Goal: Find contact information: Find contact information

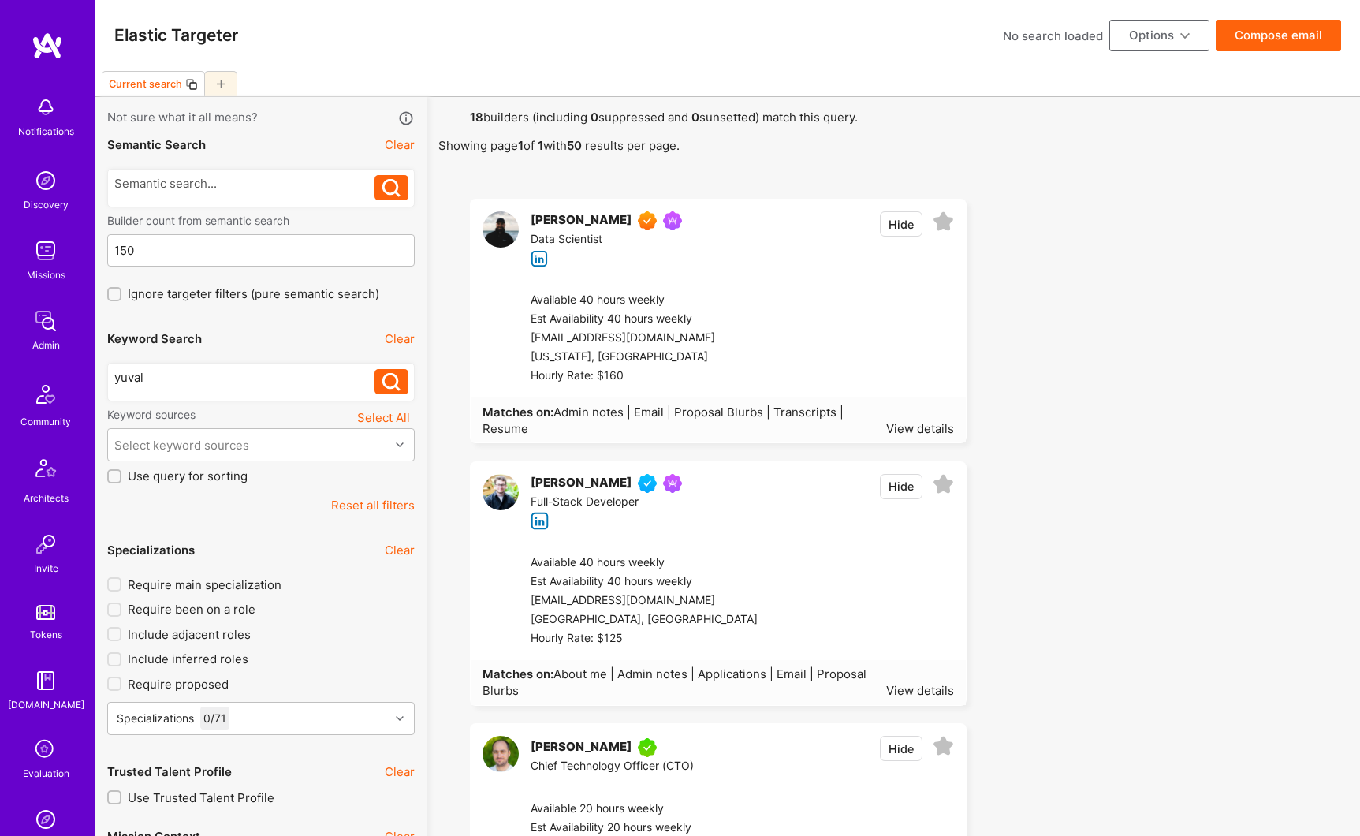
scroll to position [222, 0]
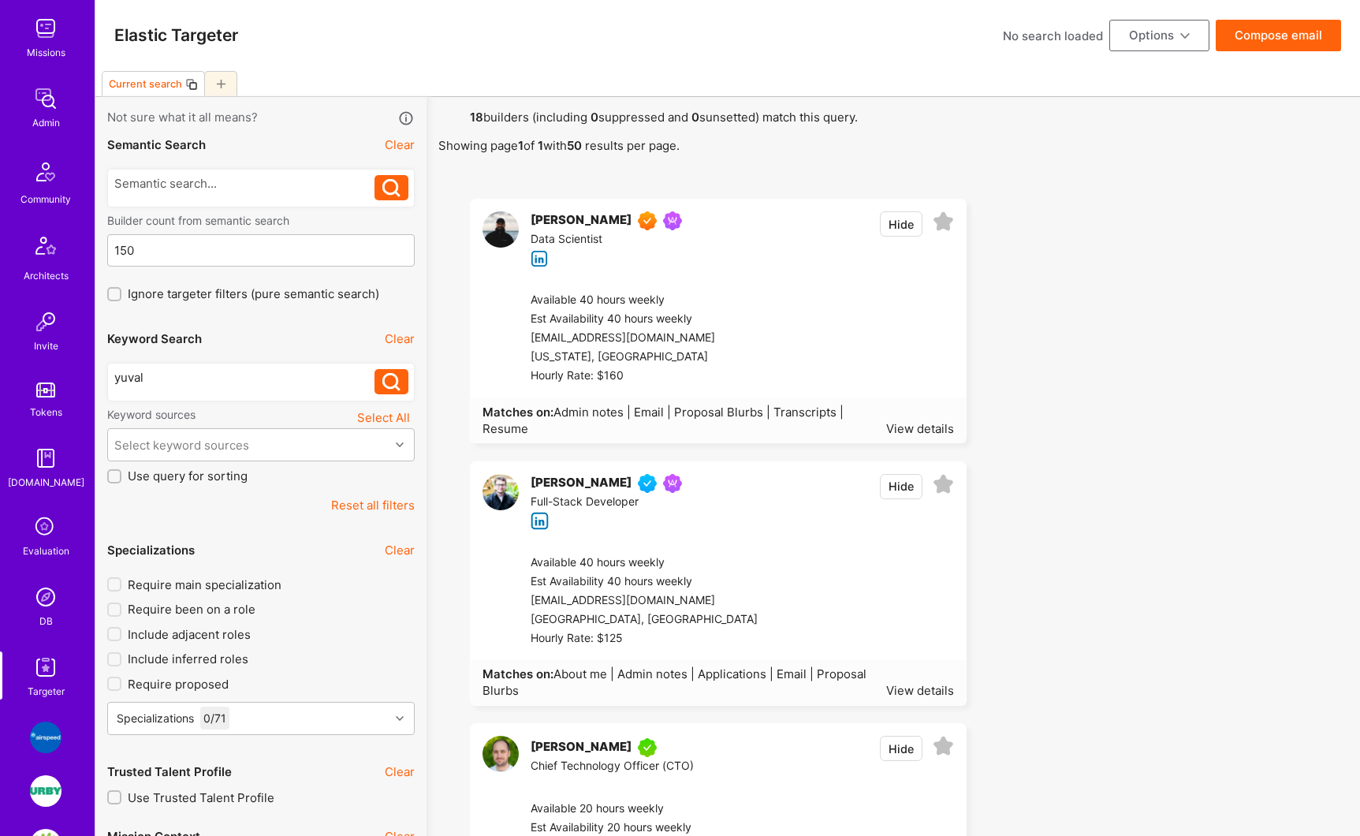
click at [382, 505] on button "Reset all filters" at bounding box center [373, 505] width 84 height 17
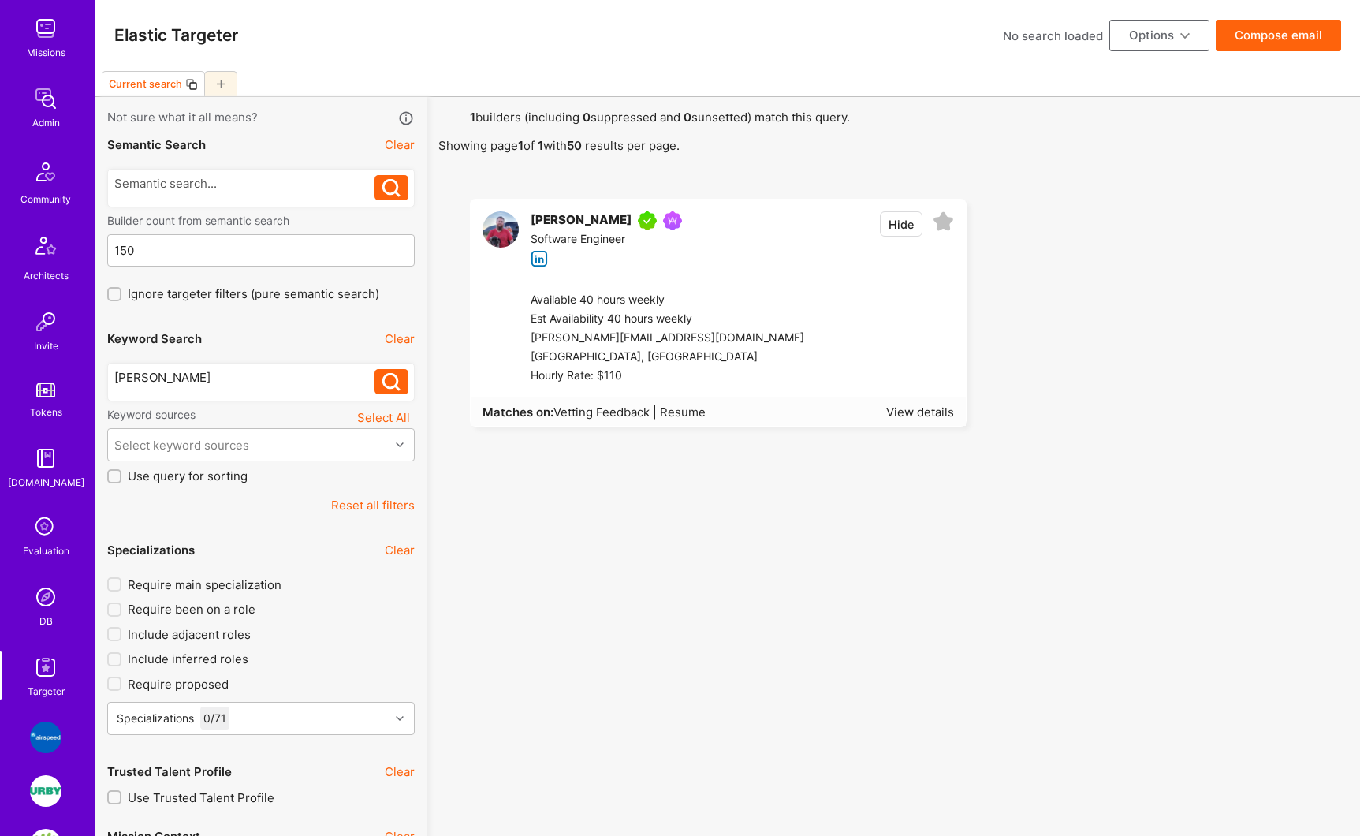
click at [565, 225] on div "[PERSON_NAME]" at bounding box center [581, 220] width 101 height 19
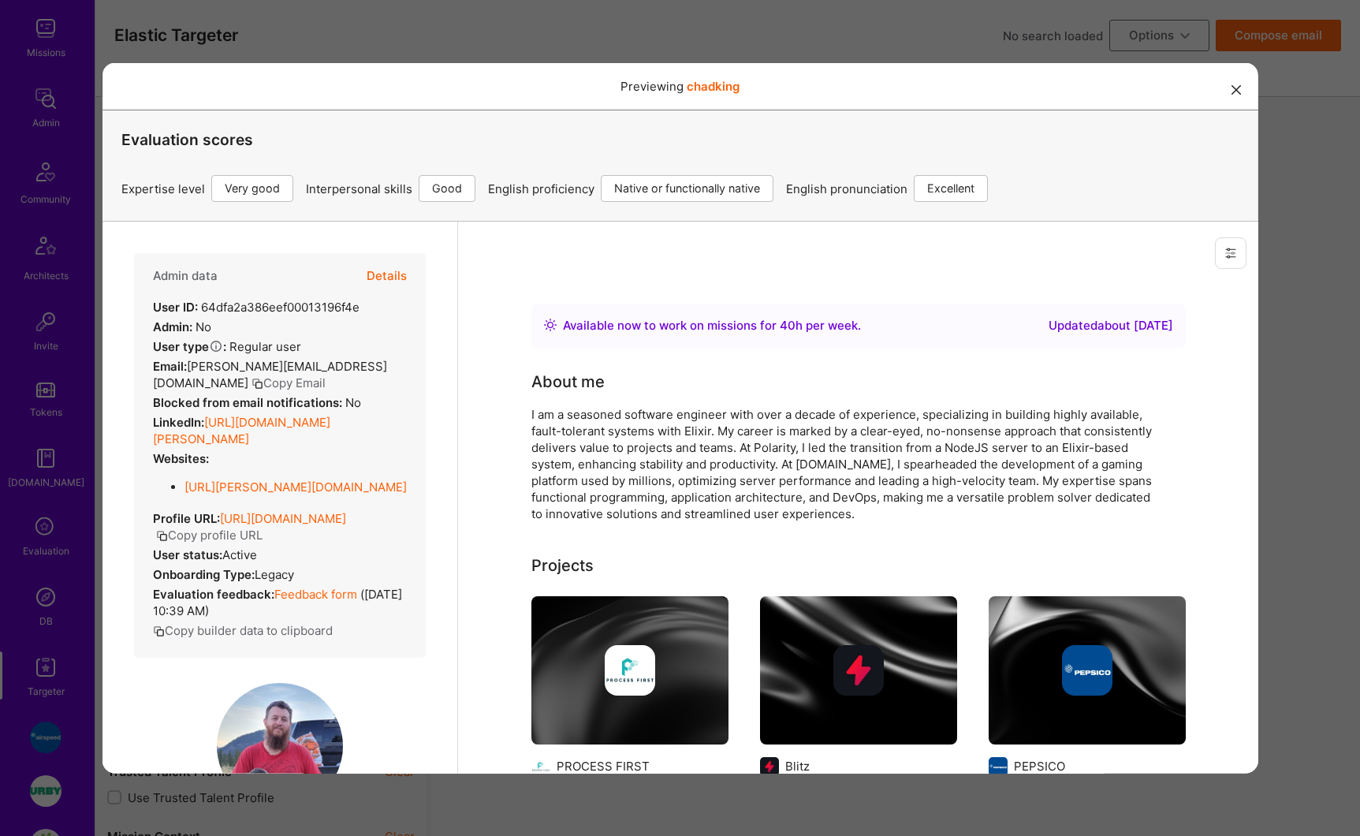
scroll to position [257, 0]
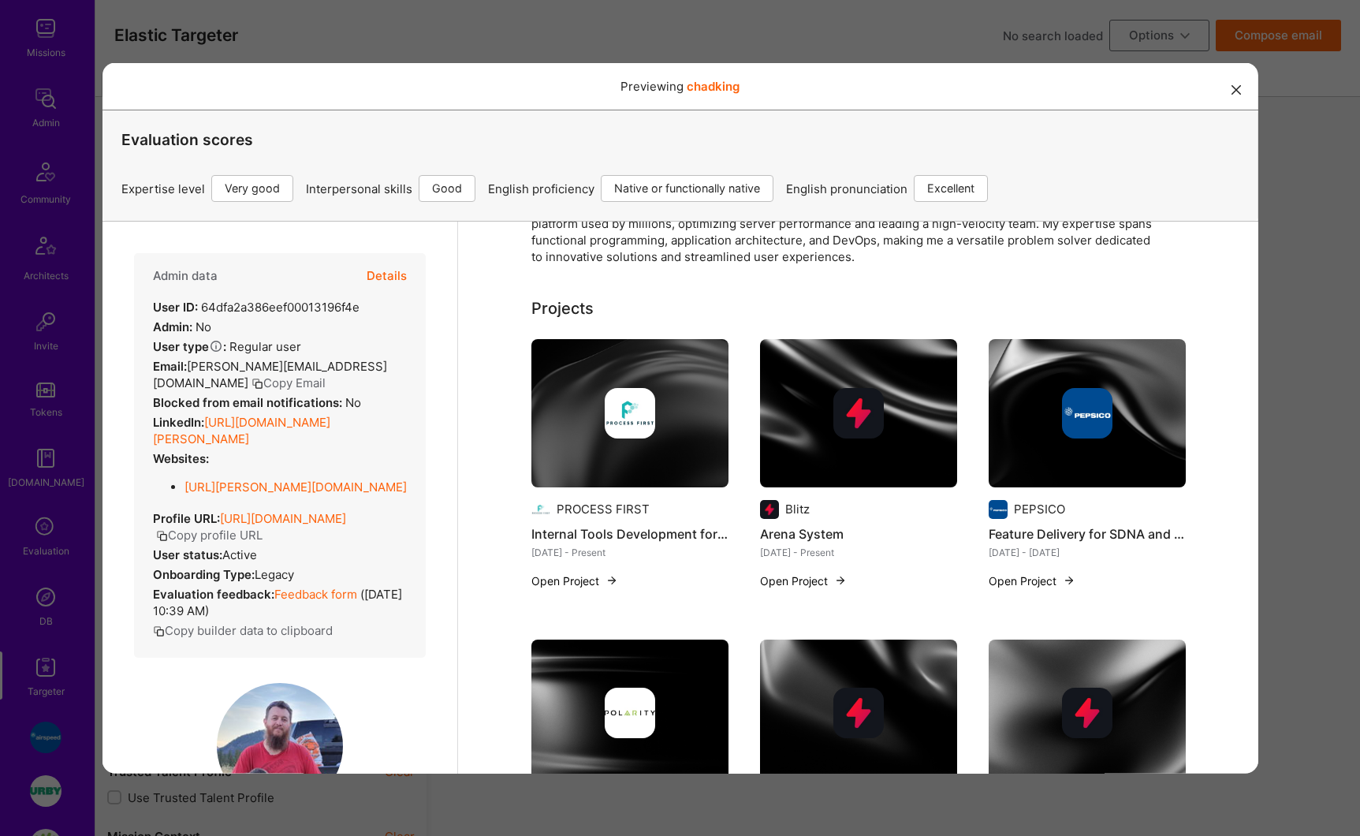
click at [267, 367] on span "[PERSON_NAME][EMAIL_ADDRESS][DOMAIN_NAME]" at bounding box center [269, 374] width 234 height 32
click at [251, 383] on button "Copy Email" at bounding box center [288, 382] width 74 height 17
click at [251, 381] on button "Copy Email" at bounding box center [288, 382] width 74 height 17
